Goal: Obtain resource: Download file/media

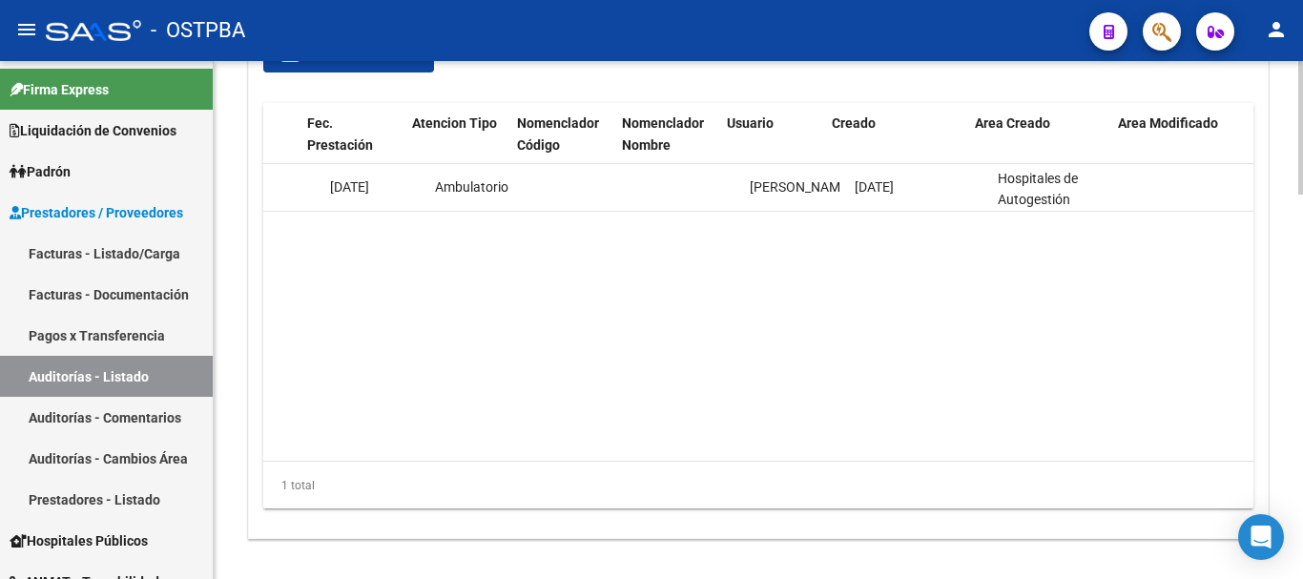
scroll to position [0, 1585]
drag, startPoint x: 1136, startPoint y: 440, endPoint x: 943, endPoint y: 446, distance: 192.8
click at [943, 446] on datatable-body "53766 M24 - MGN SALUD ( ORIGINAL) $ 19.151,00 $ 19.151,00 $ 0,00 20587340233 58…" at bounding box center [758, 312] width 990 height 297
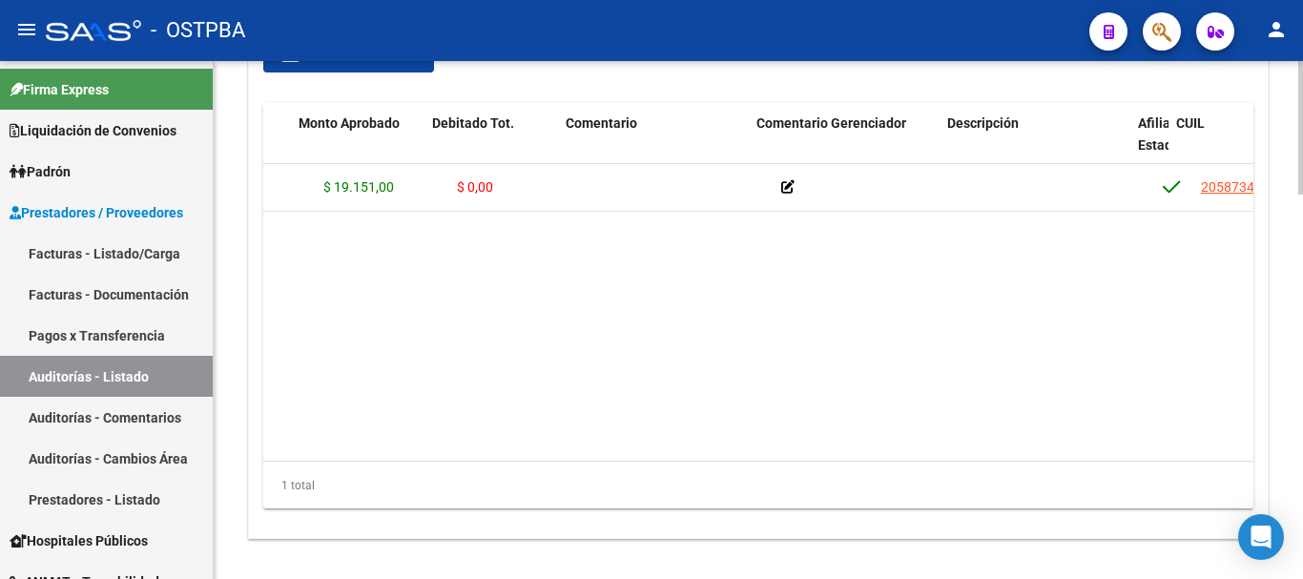
scroll to position [0, 103]
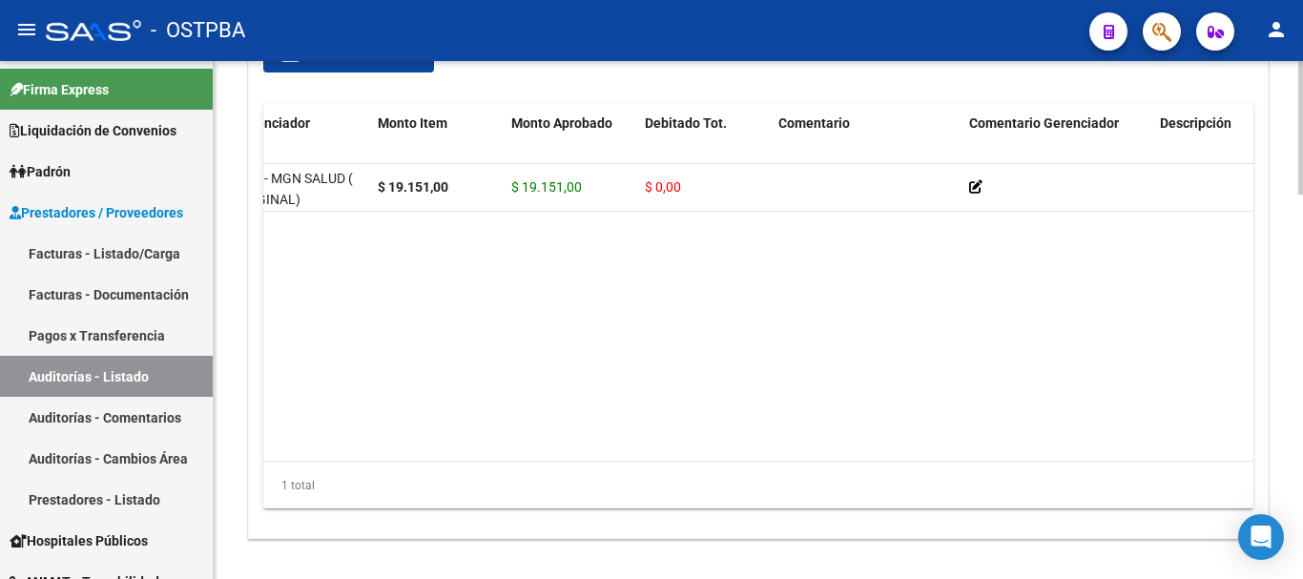
drag, startPoint x: 334, startPoint y: 422, endPoint x: 309, endPoint y: 417, distance: 25.3
click at [309, 417] on datatable-body "53766 M24 - MGN SALUD ( ORIGINAL) $ 19.151,00 $ 19.151,00 $ 0,00 20587340233 58…" at bounding box center [758, 312] width 990 height 297
click at [307, 417] on datatable-body "53766 M24 - MGN SALUD ( ORIGINAL) $ 19.151,00 $ 19.151,00 $ 0,00 20587340233 58…" at bounding box center [758, 312] width 990 height 297
click at [306, 417] on datatable-body "53766 M24 - MGN SALUD ( ORIGINAL) $ 19.151,00 $ 19.151,00 $ 0,00 20587340233 58…" at bounding box center [758, 312] width 990 height 297
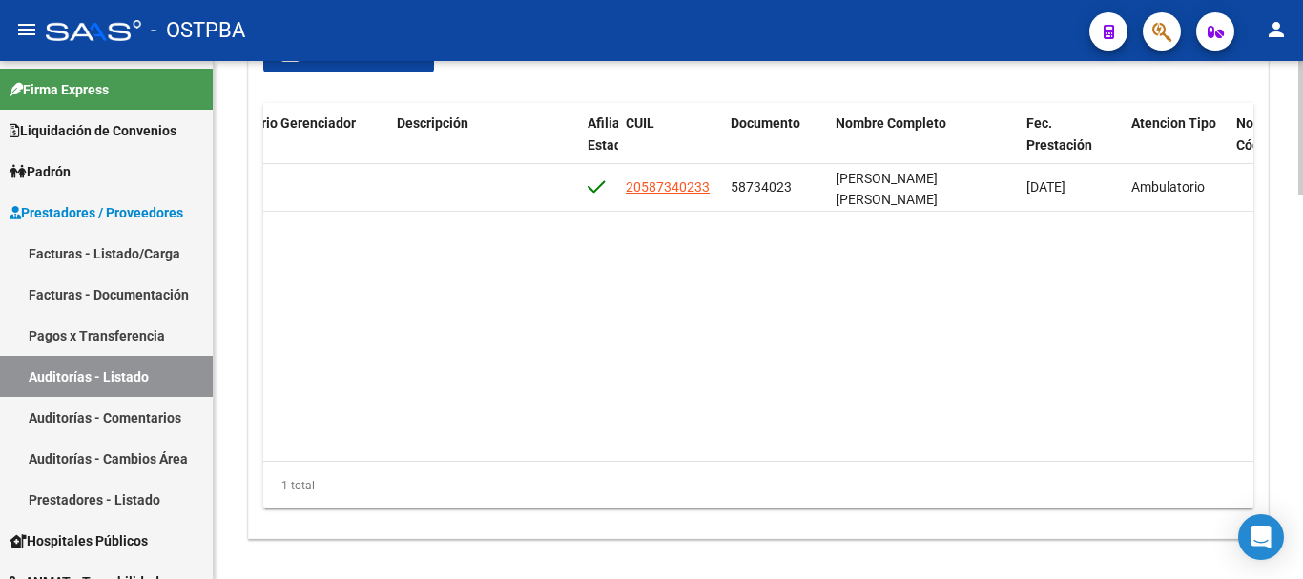
scroll to position [0, 948]
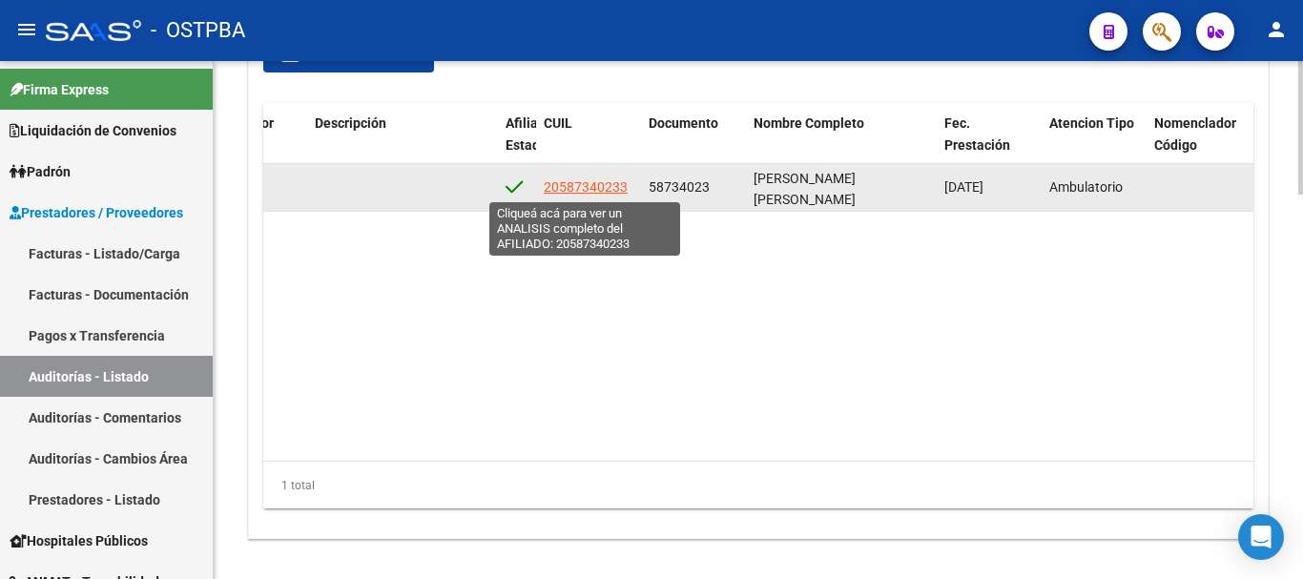
click at [574, 192] on span "20587340233" at bounding box center [586, 186] width 84 height 15
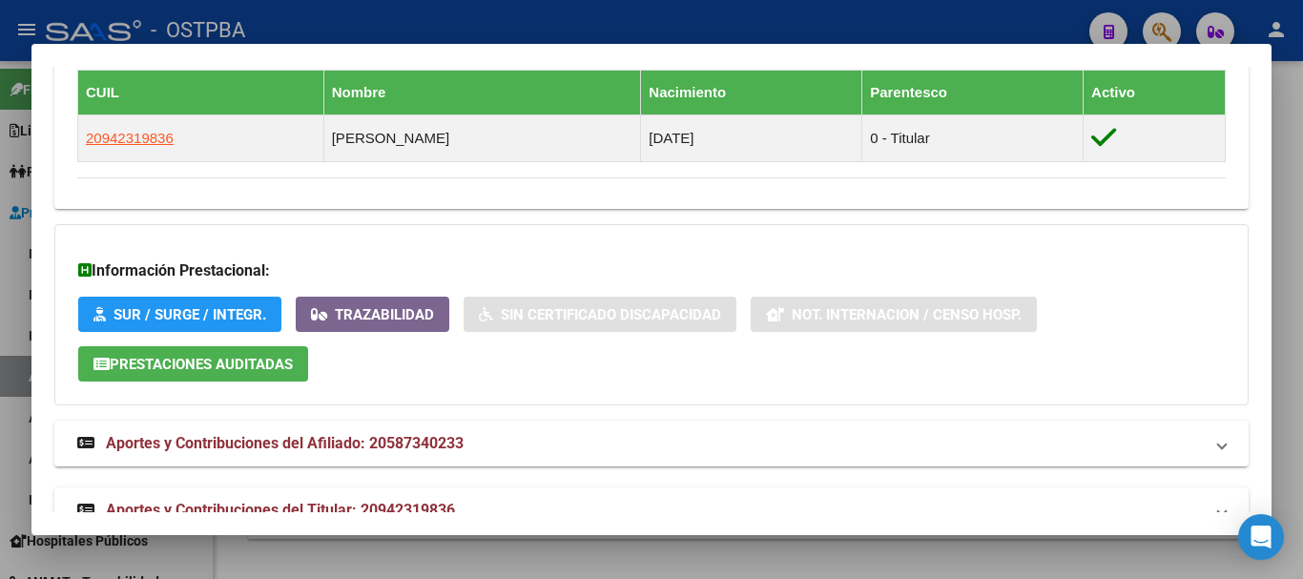
scroll to position [1091, 0]
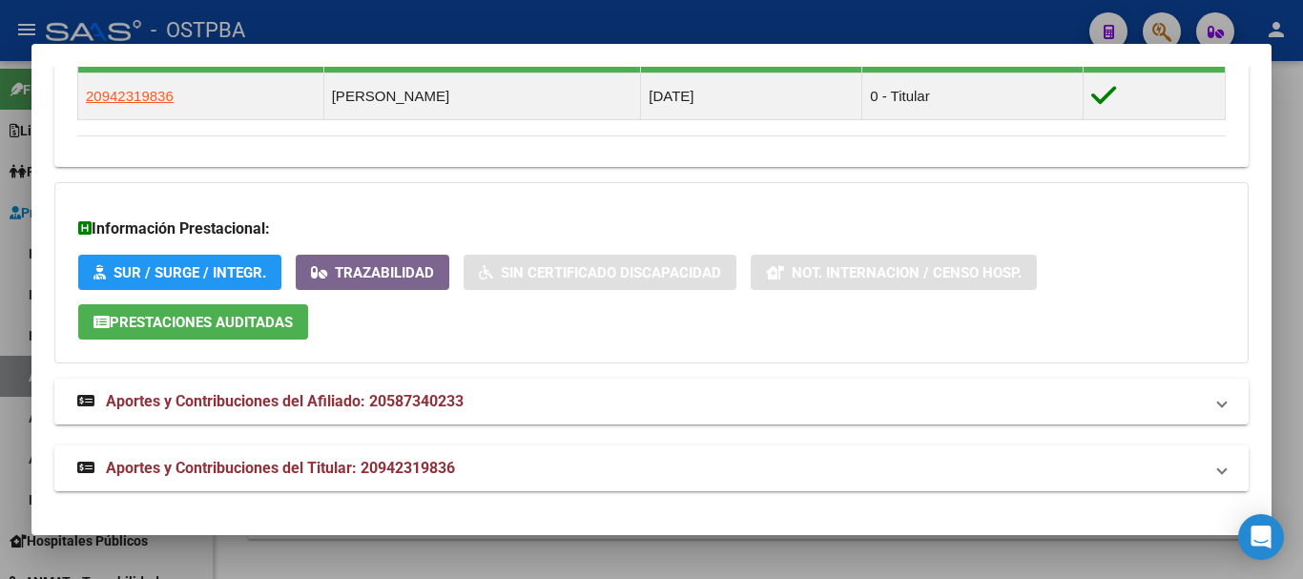
click at [533, 455] on mat-expansion-panel-header "Aportes y Contribuciones del Titular: 20942319836" at bounding box center [651, 468] width 1194 height 46
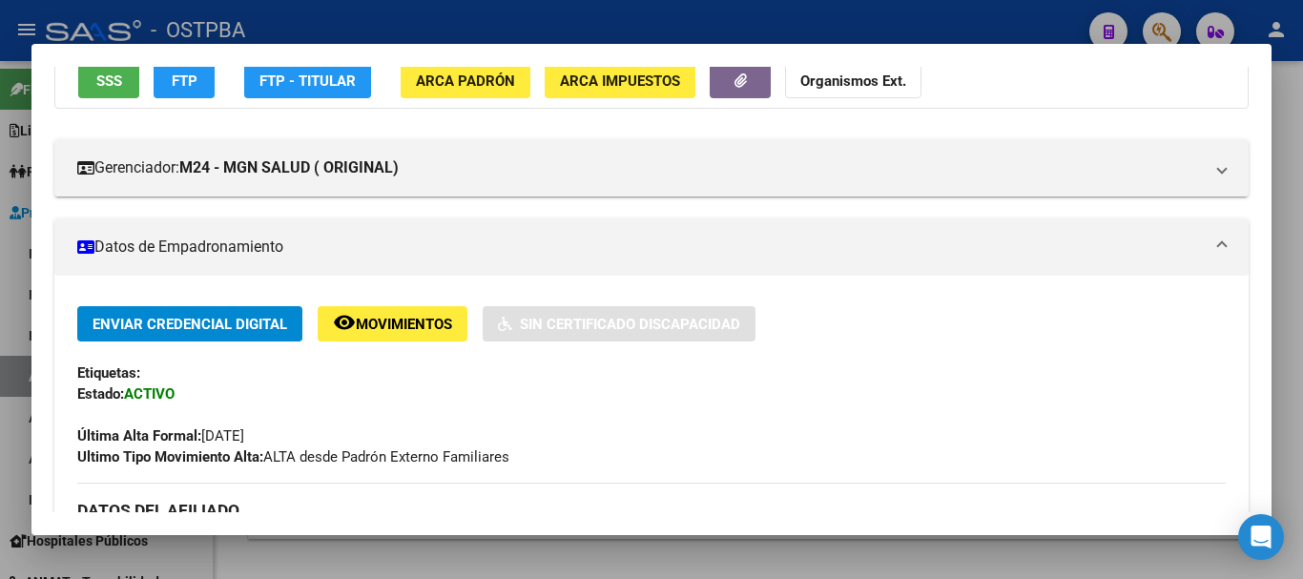
scroll to position [0, 0]
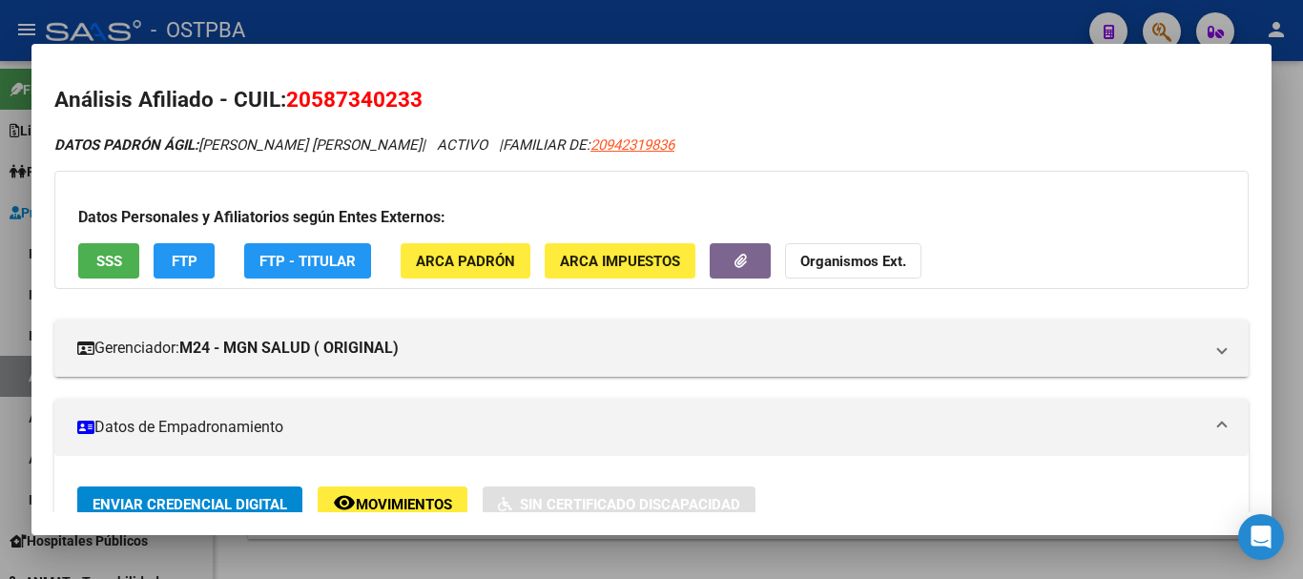
click at [529, 15] on div at bounding box center [651, 289] width 1303 height 579
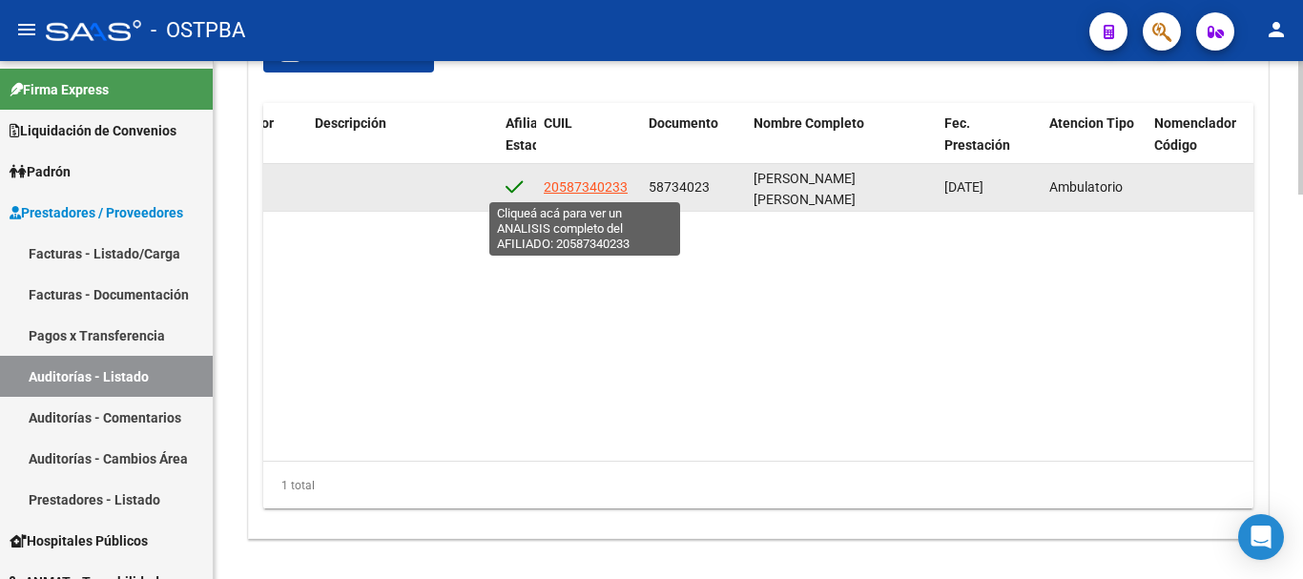
click at [576, 190] on span "20587340233" at bounding box center [586, 186] width 84 height 15
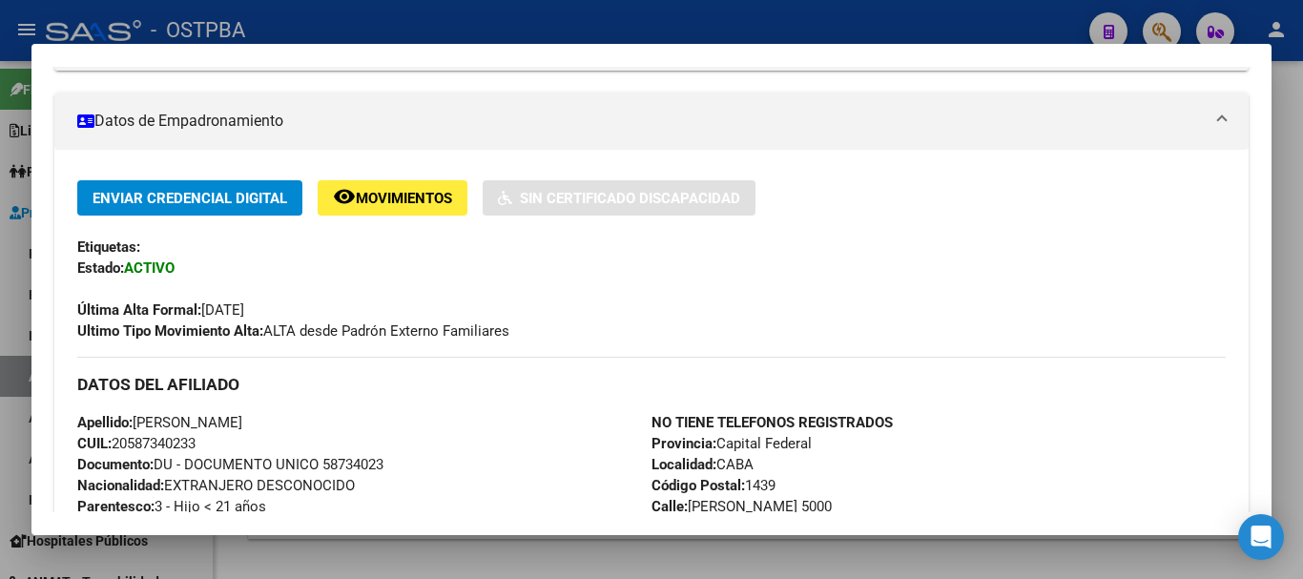
scroll to position [572, 0]
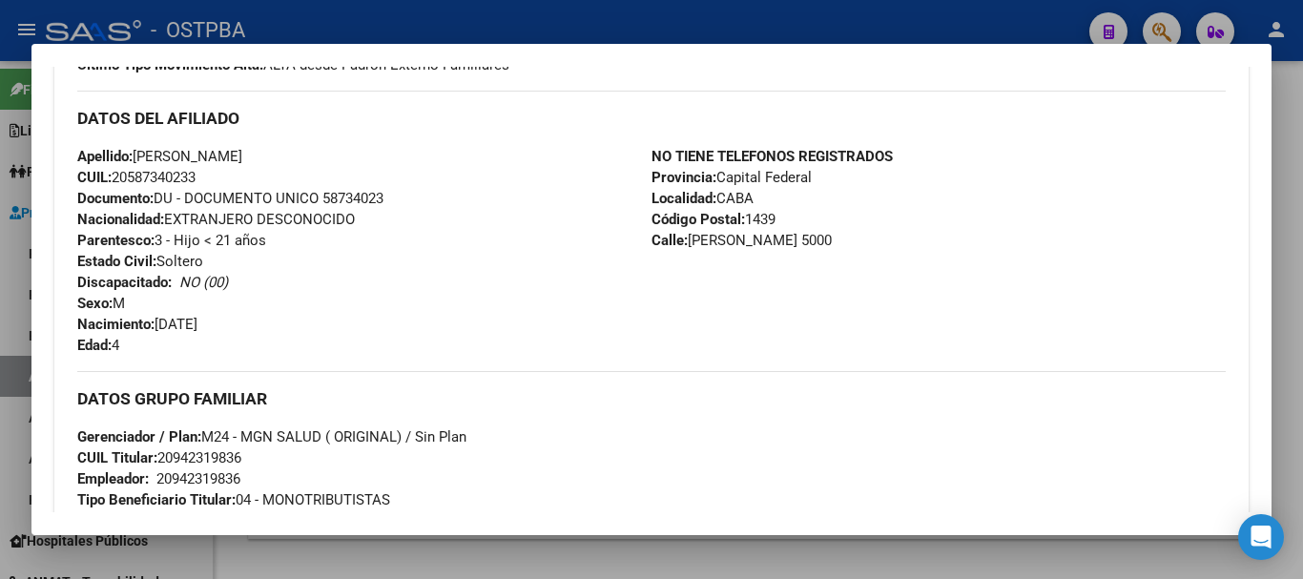
click at [649, 31] on div at bounding box center [651, 289] width 1303 height 579
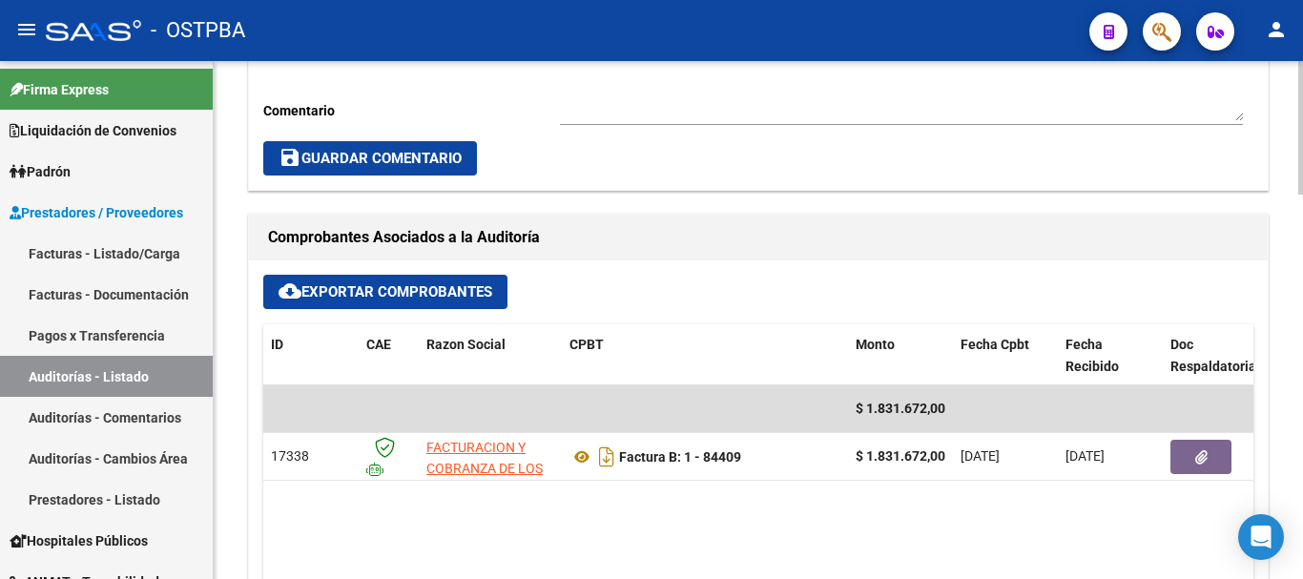
scroll to position [637, 0]
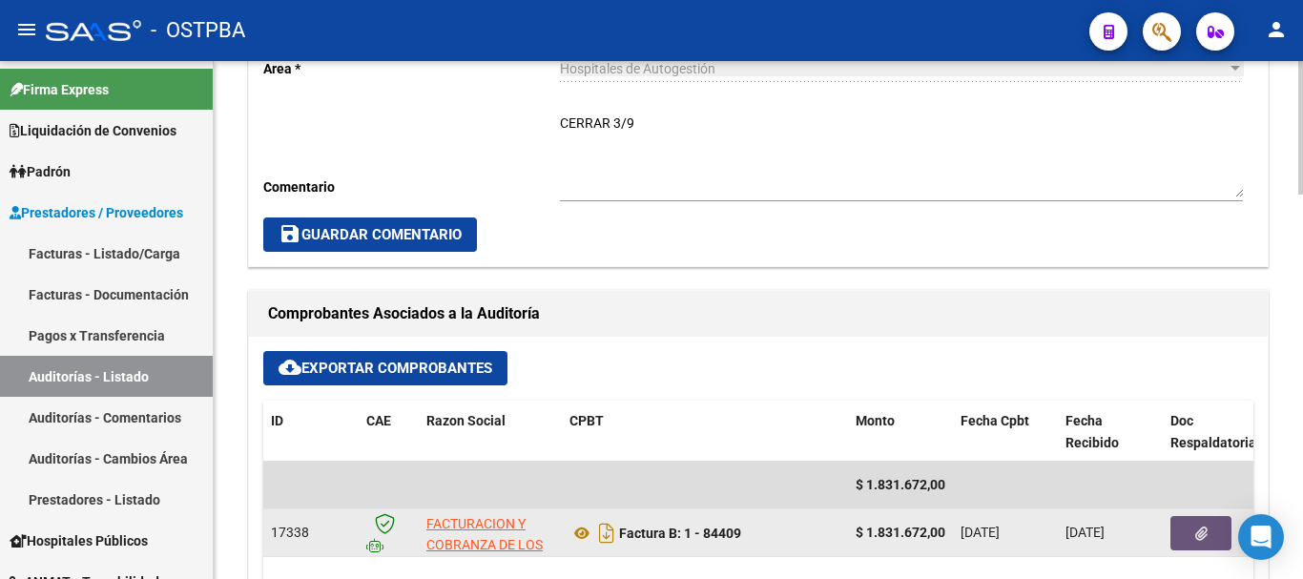
click at [1199, 532] on icon "button" at bounding box center [1201, 533] width 12 height 14
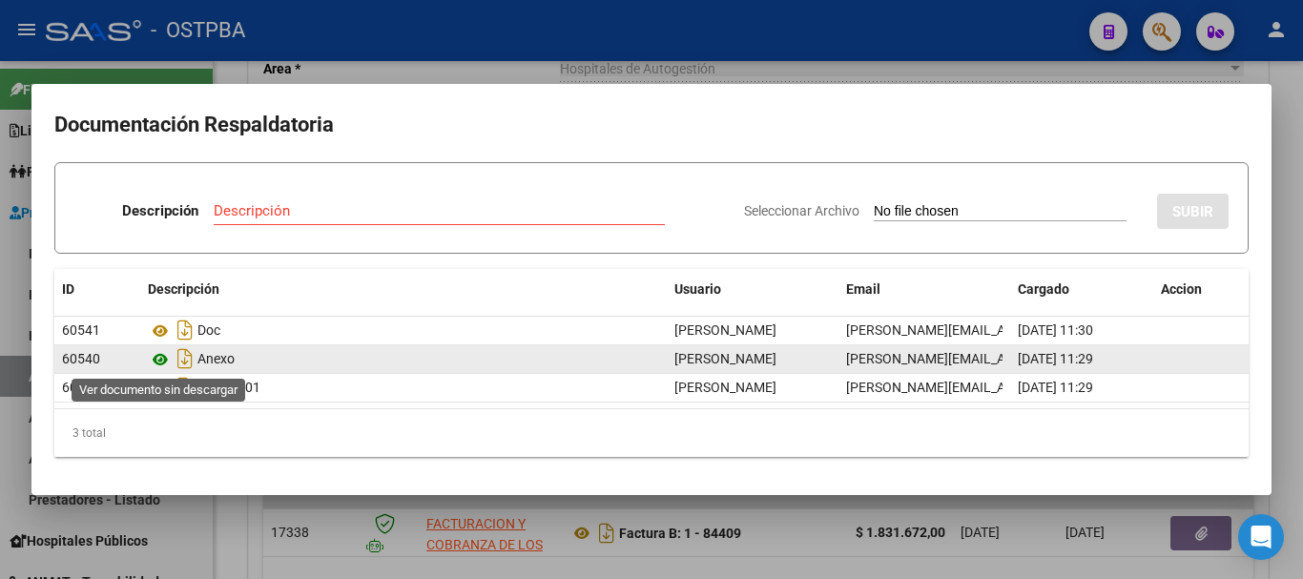
click at [159, 354] on icon at bounding box center [160, 359] width 25 height 23
